Goal: Task Accomplishment & Management: Use online tool/utility

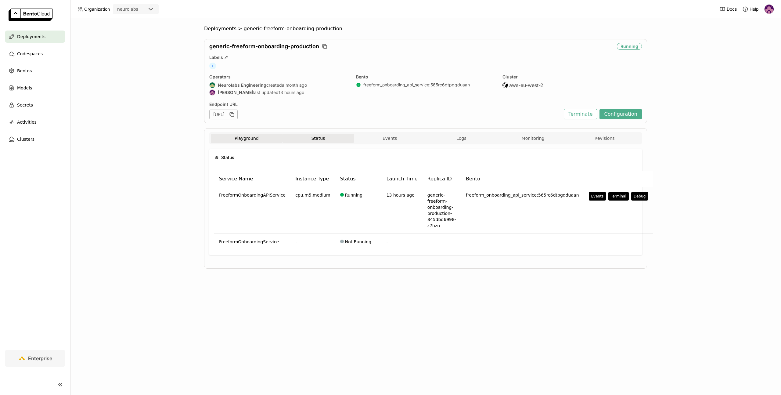
click at [232, 140] on button "Playground" at bounding box center [247, 138] width 72 height 9
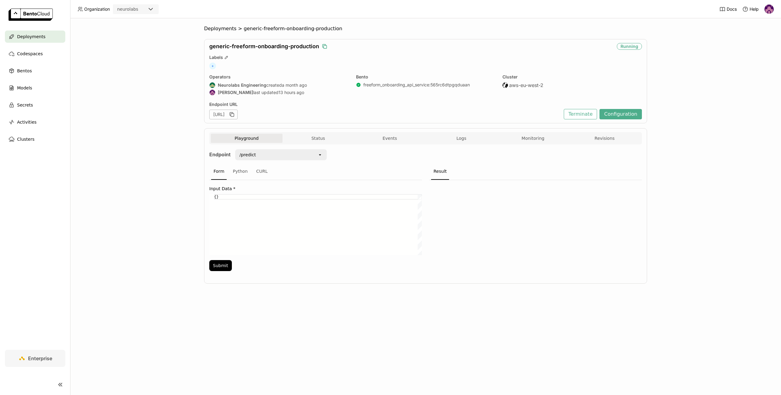
click at [326, 47] on icon "button" at bounding box center [324, 46] width 6 height 6
click at [462, 138] on span "Logs" at bounding box center [461, 137] width 10 height 5
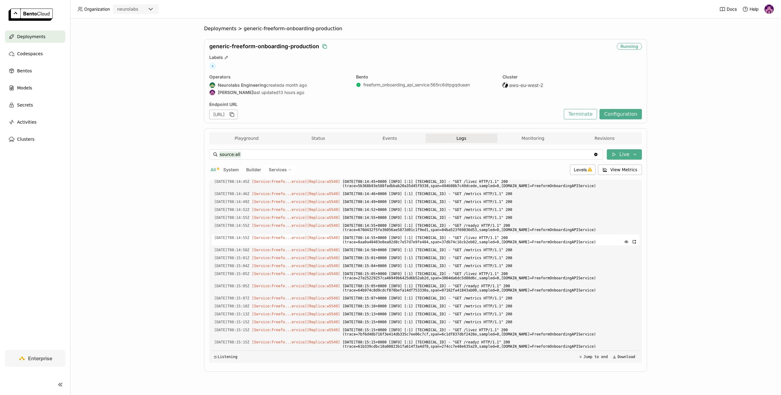
scroll to position [1959, 0]
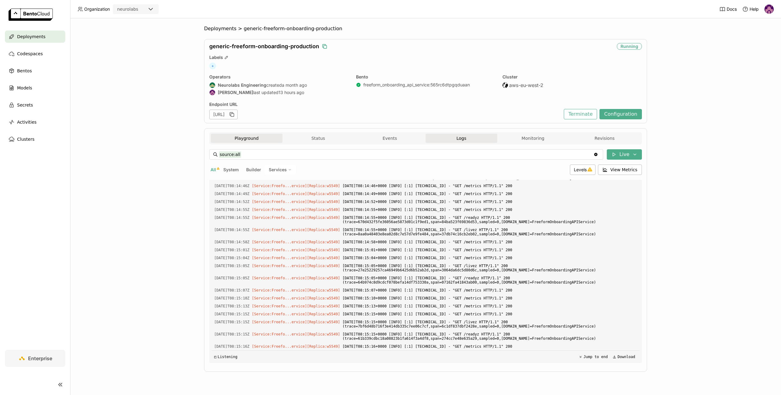
click at [235, 134] on button "Playground" at bounding box center [247, 138] width 72 height 9
